Goal: Communication & Community: Answer question/provide support

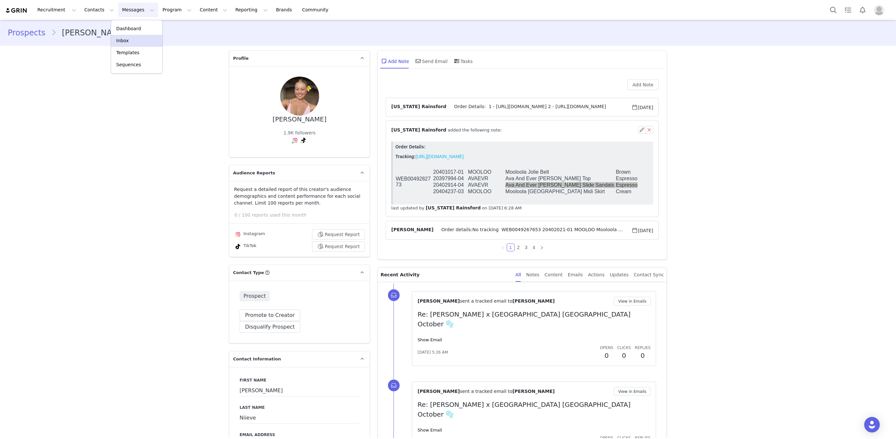
click at [143, 41] on div "Inbox" at bounding box center [136, 40] width 43 height 7
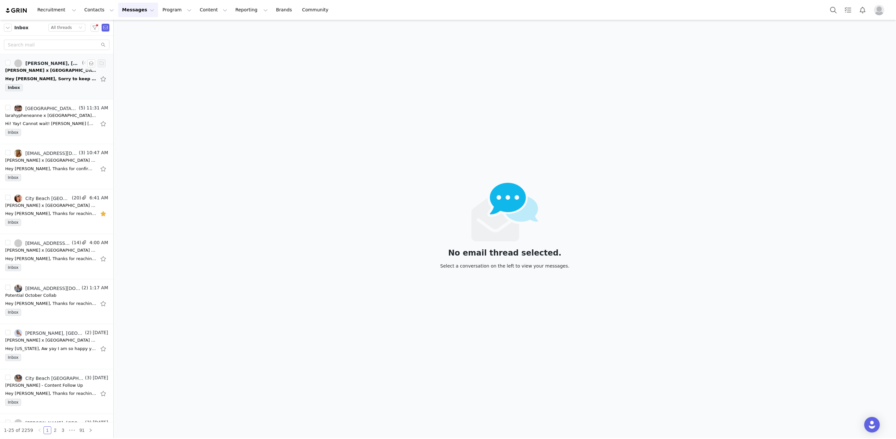
click at [57, 74] on div "Hey Hannah, Sorry to keep emailing, I’m just wondering if you’ve received my pr…" at bounding box center [56, 79] width 103 height 10
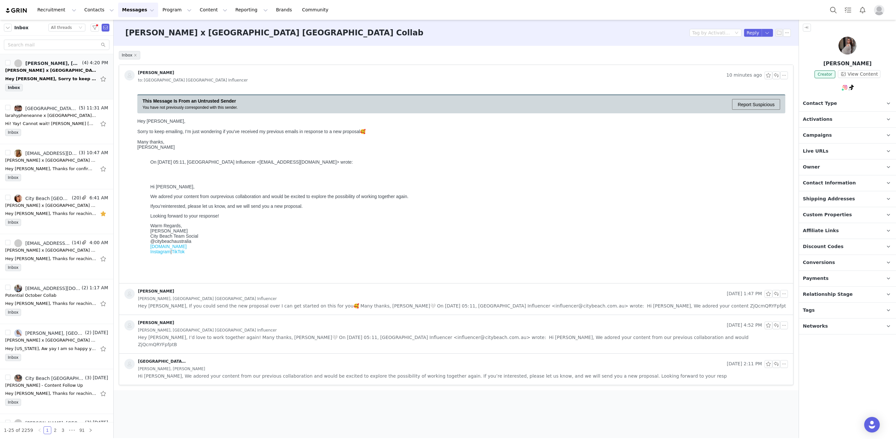
click at [202, 329] on span "Ella Lancaster, City Beach Australia Influencer" at bounding box center [207, 329] width 139 height 7
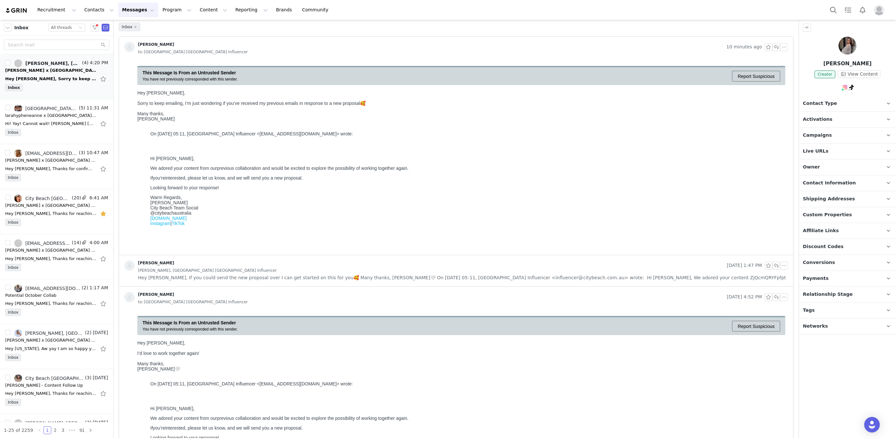
scroll to position [43, 0]
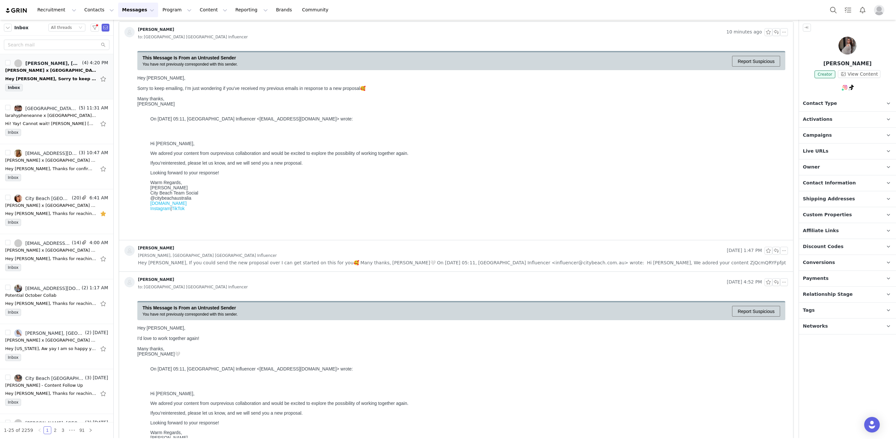
click at [234, 268] on div "Ella Lancaster Sep 30, 2025 1:47 PM Ella Lancaster, City Beach Australia Influe…" at bounding box center [456, 255] width 674 height 31
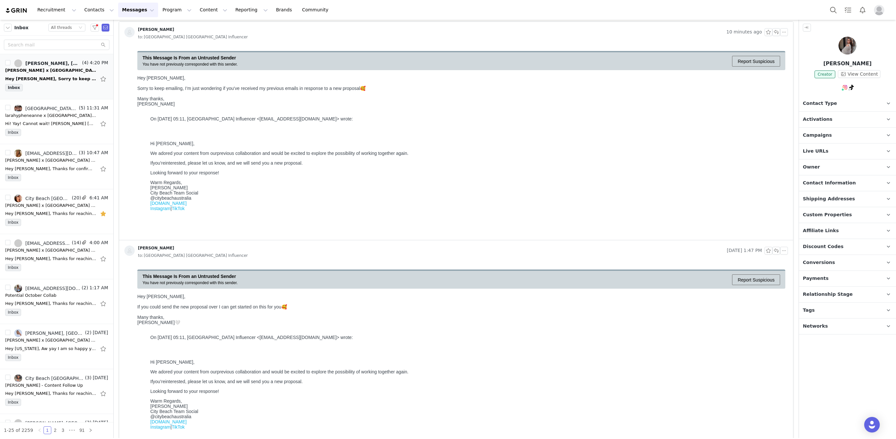
scroll to position [0, 0]
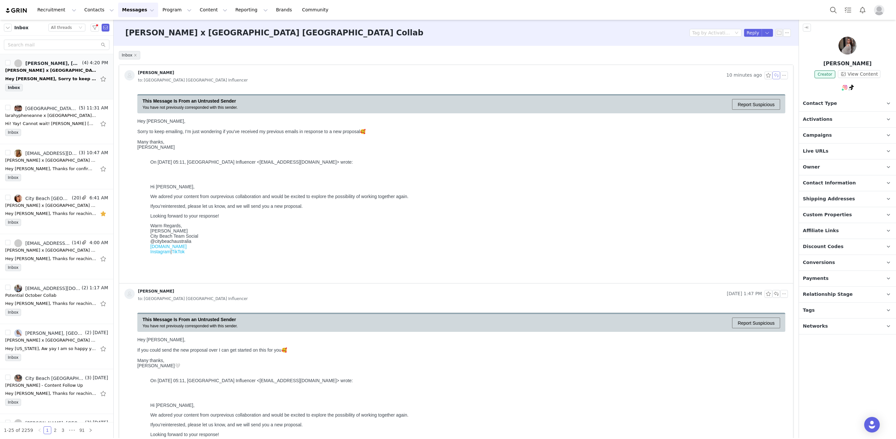
click at [776, 77] on button "button" at bounding box center [776, 75] width 8 height 8
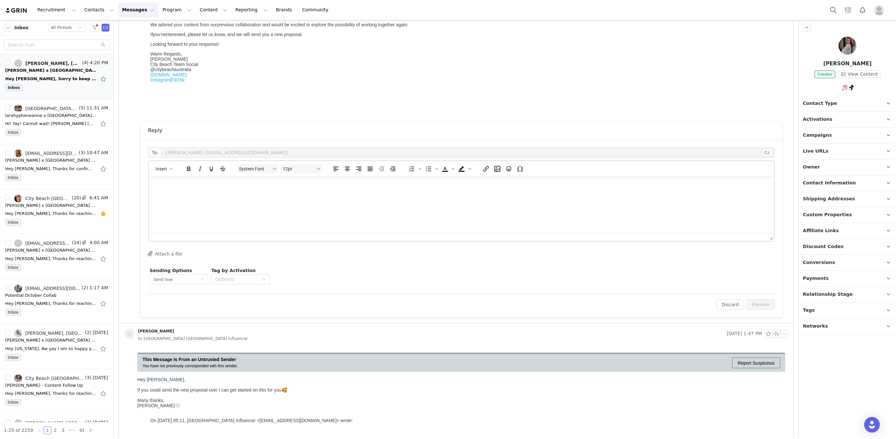
click at [343, 187] on p "Rich Text Area. Press ALT-0 for help." at bounding box center [461, 184] width 615 height 7
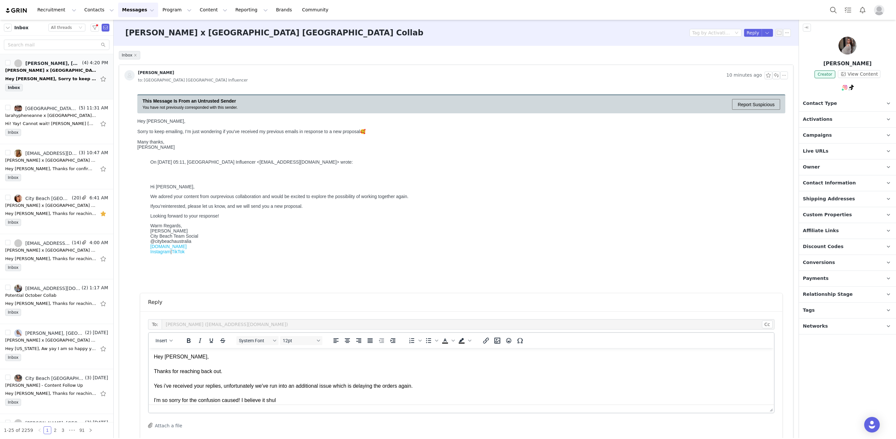
click at [290, 402] on p "Hey Ella, Thanks for reaching back out. Yes i've received your replies, unfortu…" at bounding box center [461, 378] width 615 height 51
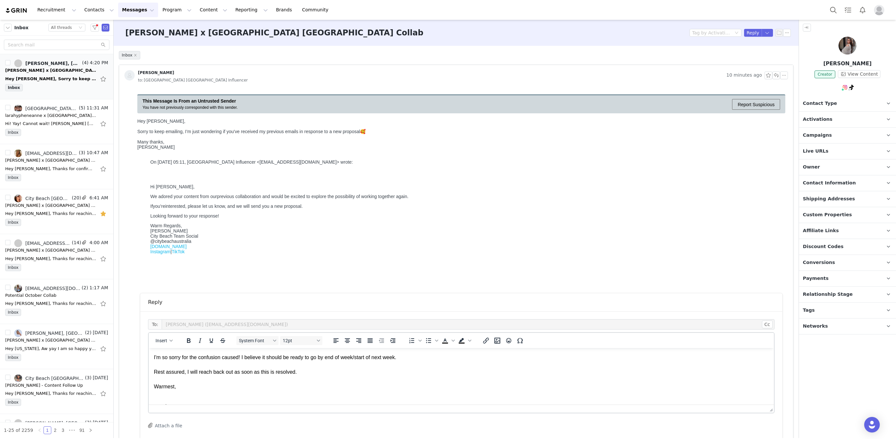
scroll to position [77, 0]
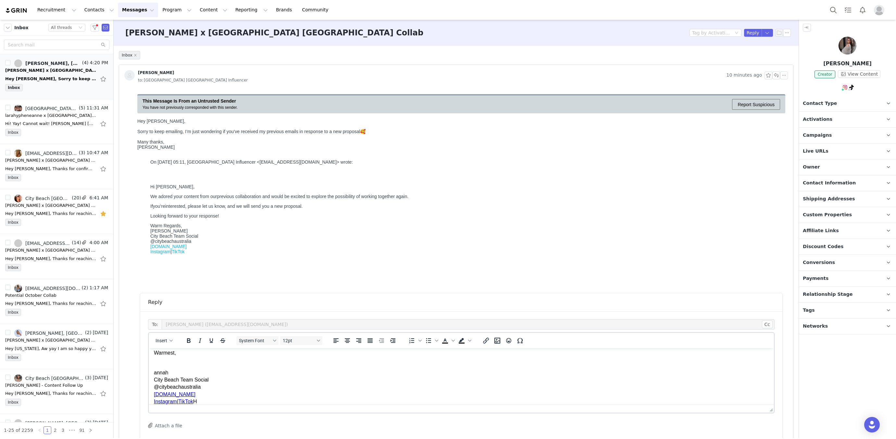
click at [154, 374] on p "annah City Beach Team Social @citybeachaustralia www.citybeach.com Instagram | …" at bounding box center [461, 387] width 615 height 36
click at [154, 373] on p "Hannah City Beach Team Social @citybeachaustralia www.citybeach.com Instagram |…" at bounding box center [461, 387] width 615 height 36
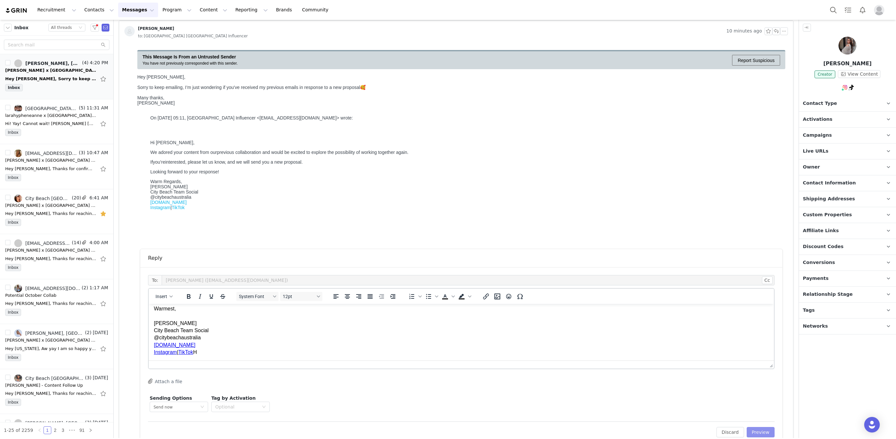
click at [762, 431] on button "Preview" at bounding box center [760, 432] width 28 height 10
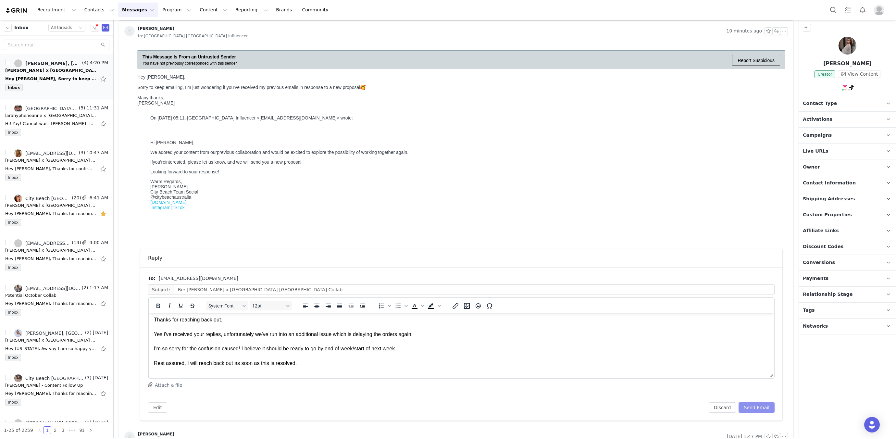
scroll to position [18, 0]
click at [443, 334] on p "Hey Ella, Thanks for reaching back out. Yes i've received your replies, unfortu…" at bounding box center [461, 362] width 615 height 124
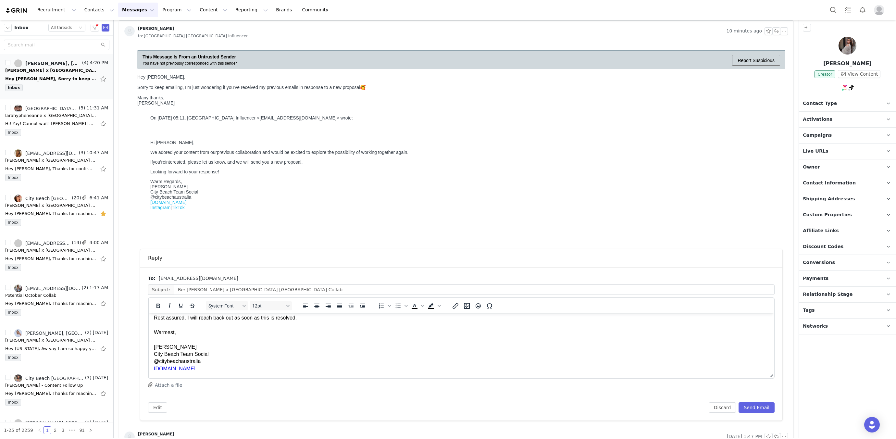
scroll to position [54, 0]
click at [305, 326] on p "Hey Ella, Thanks for reaching back out. Yes i've received your replies, unfortu…" at bounding box center [461, 327] width 615 height 124
click at [479, 306] on icon "Emojis" at bounding box center [477, 305] width 5 height 5
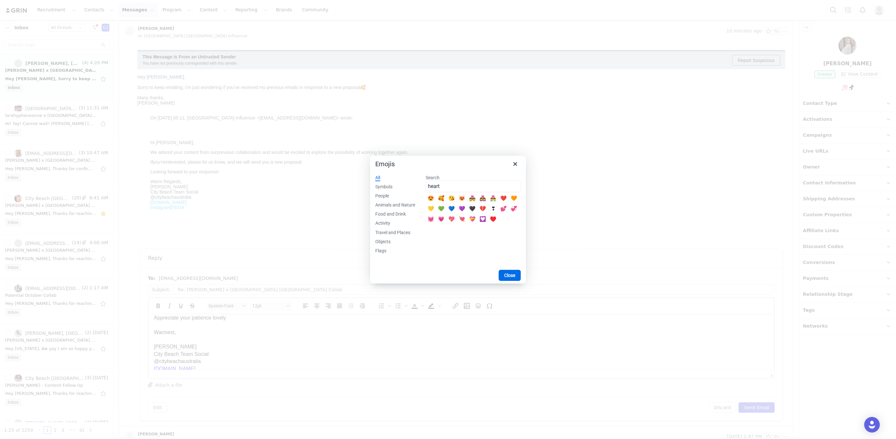
type input "heart"
click at [442, 217] on div "💗" at bounding box center [441, 219] width 8 height 8
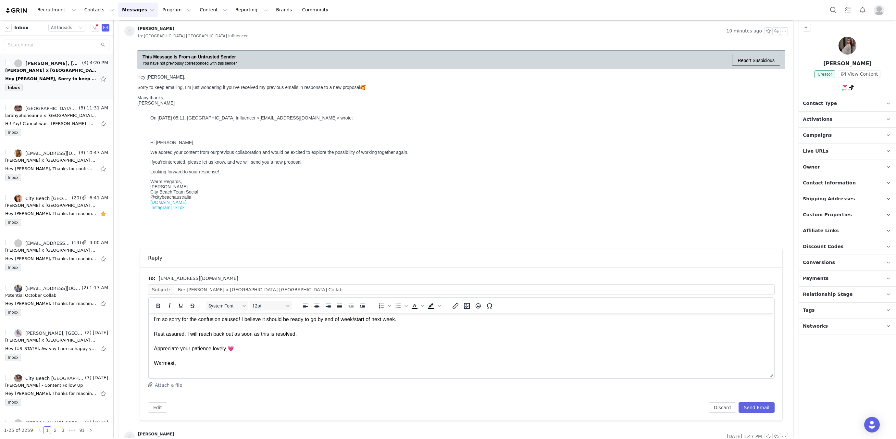
scroll to position [92, 0]
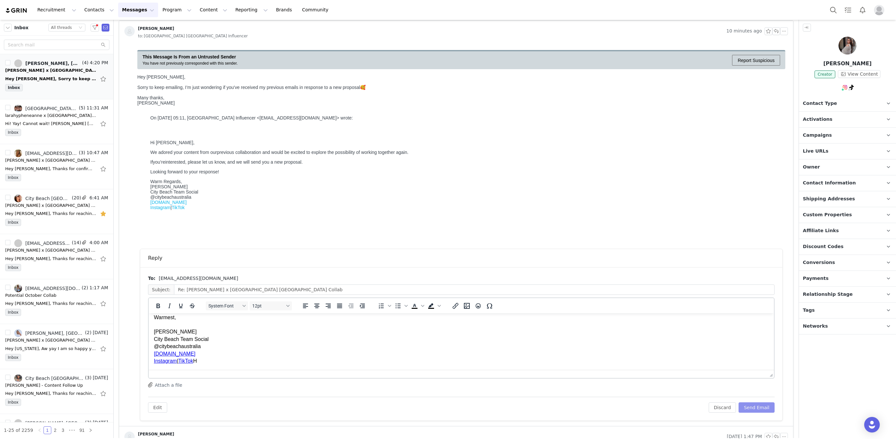
drag, startPoint x: 760, startPoint y: 412, endPoint x: 757, endPoint y: 408, distance: 5.8
click at [760, 411] on div "To: Ellanicole123@hotmail.com Subject: Re: Ella Lancaster x City Beach Australi…" at bounding box center [461, 343] width 642 height 153
click at [757, 408] on button "Send Email" at bounding box center [756, 407] width 36 height 10
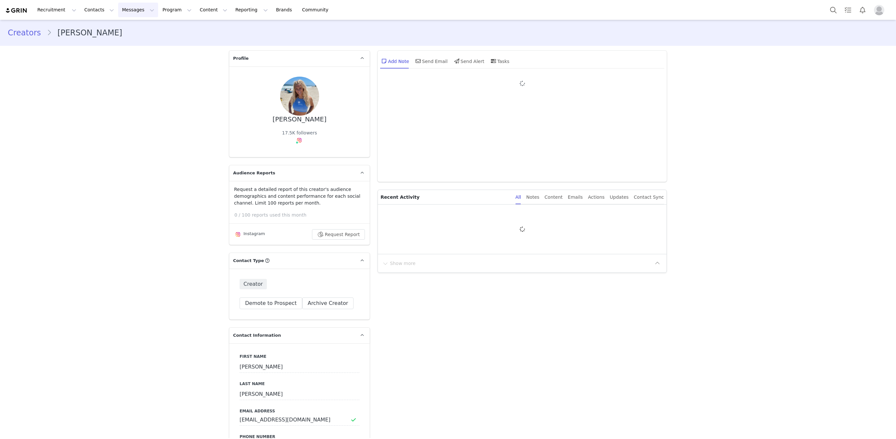
type input "+1 ([GEOGRAPHIC_DATA])"
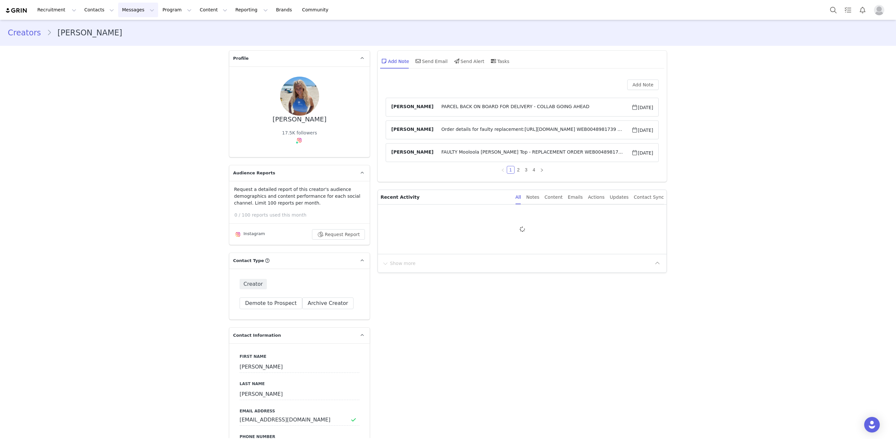
click at [131, 8] on button "Messages Messages" at bounding box center [138, 10] width 40 height 15
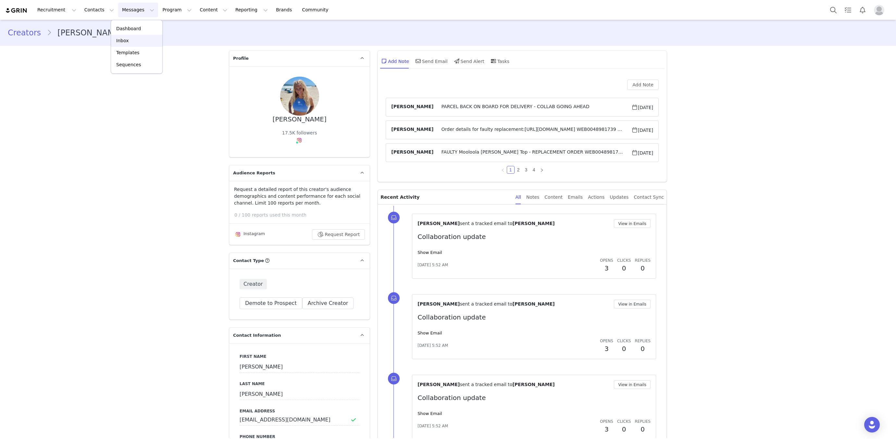
click at [129, 39] on div "Inbox" at bounding box center [136, 40] width 43 height 7
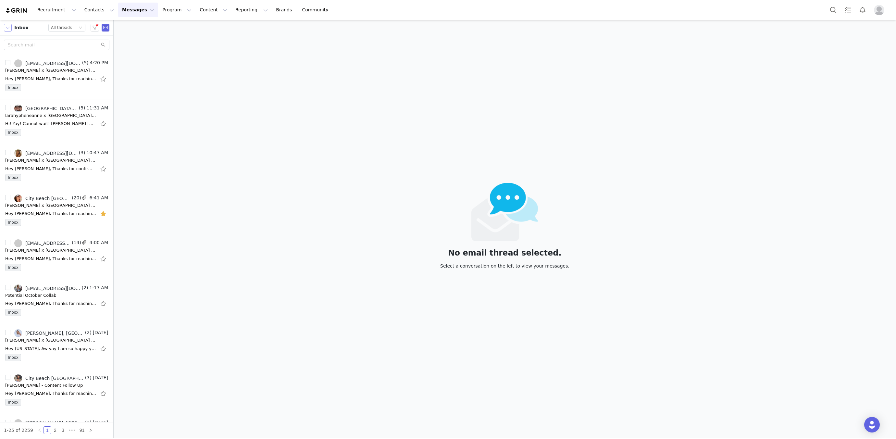
click at [6, 27] on button "button" at bounding box center [8, 28] width 8 height 8
click at [32, 90] on li "Sent" at bounding box center [31, 91] width 55 height 10
